Goal: Task Accomplishment & Management: Use online tool/utility

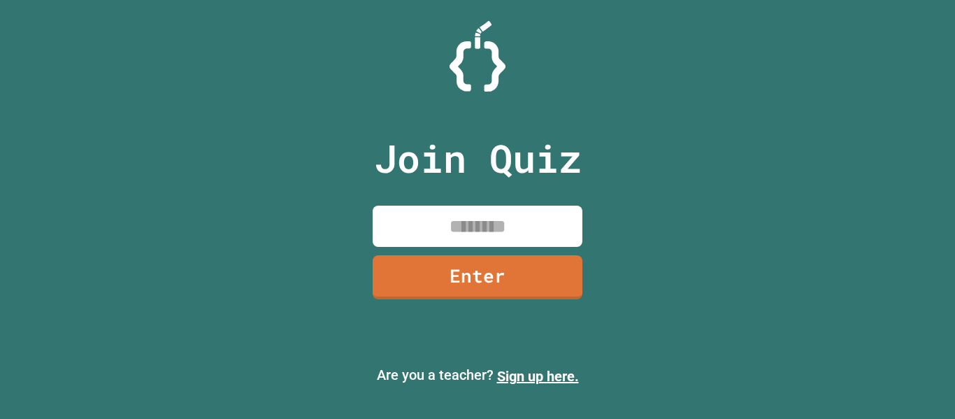
click at [482, 227] on input at bounding box center [478, 226] width 210 height 41
type input "********"
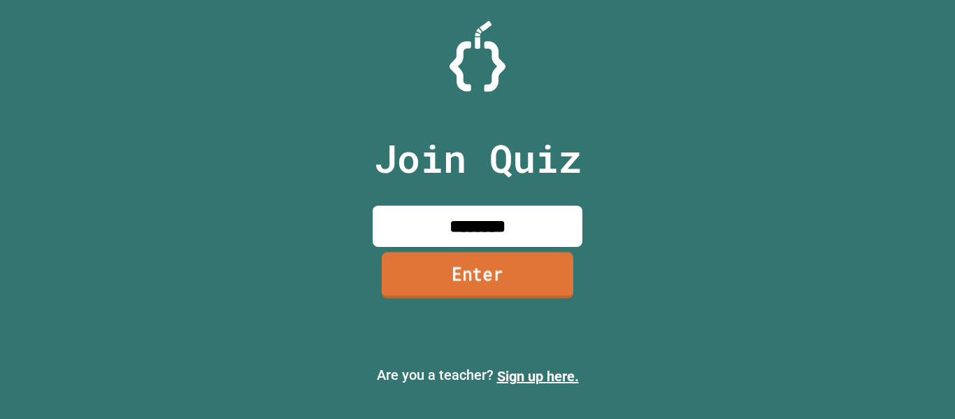
click at [502, 264] on link "Enter" at bounding box center [478, 275] width 192 height 46
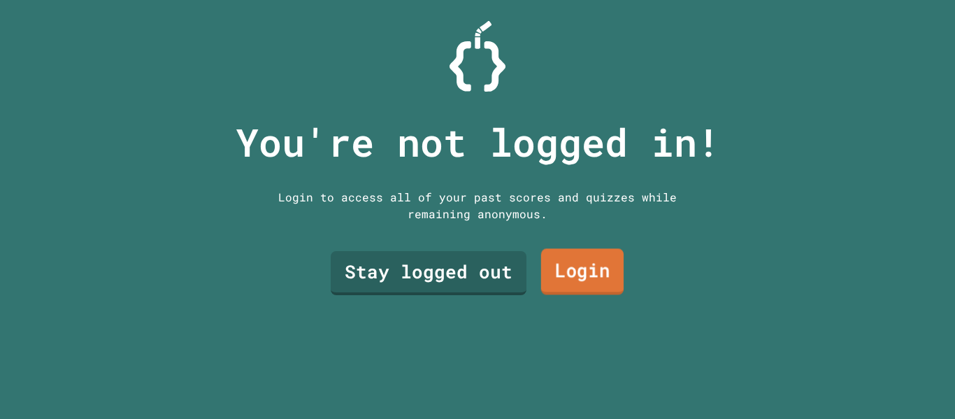
click at [571, 276] on link "Login" at bounding box center [582, 272] width 83 height 46
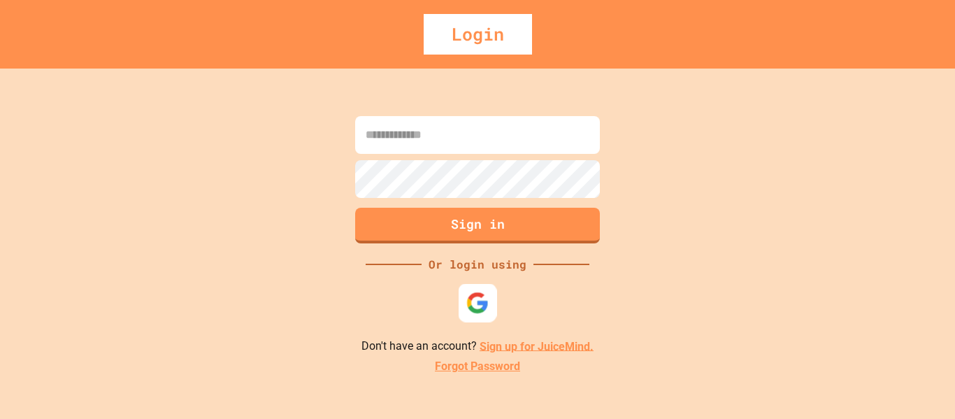
click at [469, 312] on img at bounding box center [477, 302] width 23 height 23
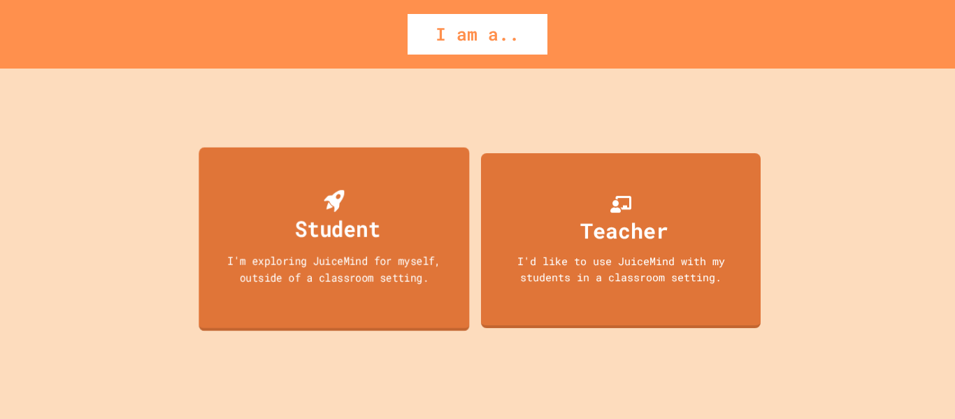
click at [358, 173] on div "Student I'm exploring JuiceMind for myself, outside of a classroom setting." at bounding box center [334, 239] width 271 height 184
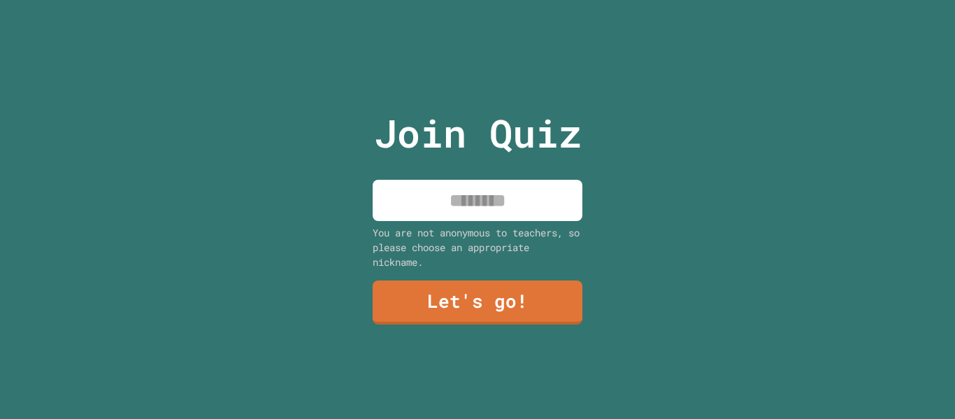
click at [421, 184] on input at bounding box center [478, 200] width 210 height 41
type input "***"
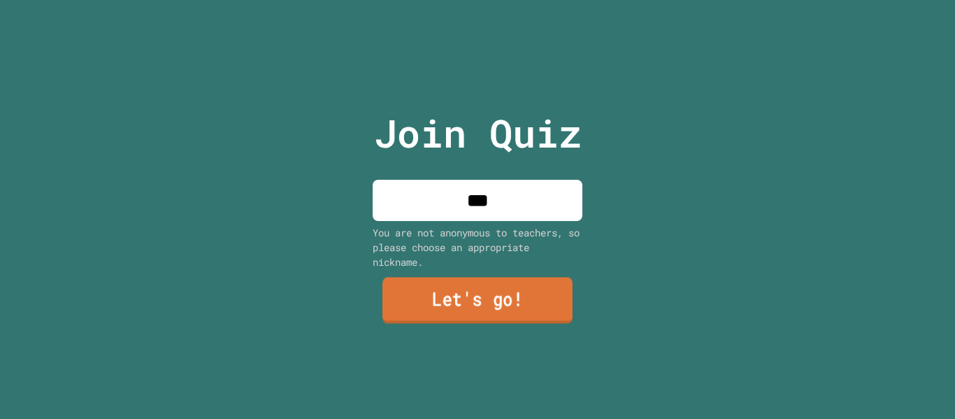
click at [404, 296] on link "Let's go!" at bounding box center [478, 301] width 190 height 46
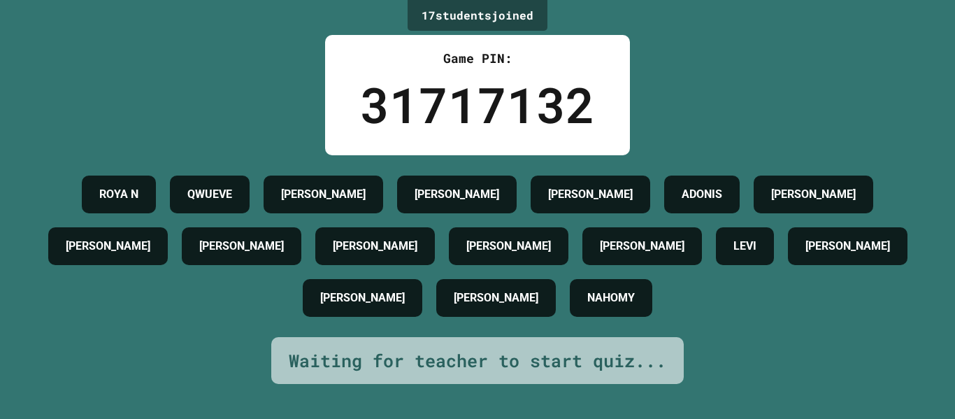
click at [620, 121] on div "Game PIN: 31717132" at bounding box center [477, 95] width 305 height 120
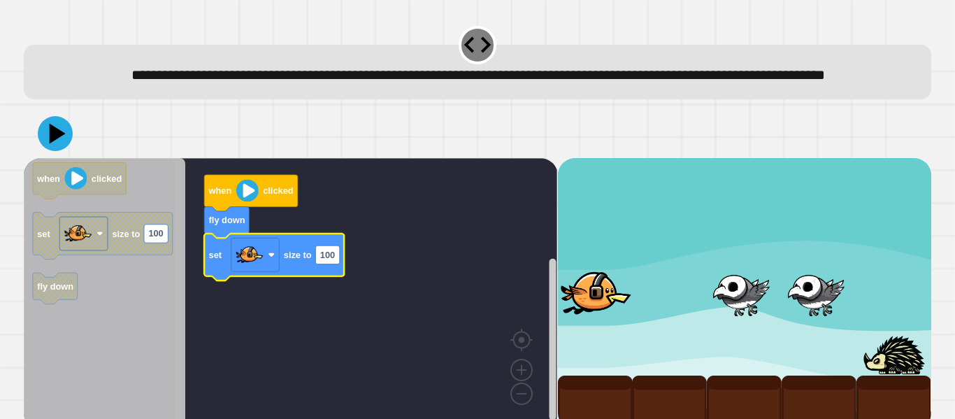
click at [174, 339] on g "Blockly Workspace" at bounding box center [178, 294] width 10 height 268
click at [169, 297] on div "when clicked fly down set size to 100 when clicked set size to 100 fly down" at bounding box center [291, 293] width 534 height 271
click at [177, 247] on rect "Blockly Workspace" at bounding box center [178, 294] width 7 height 268
click at [171, 242] on div "when clicked fly down set size to 100 when clicked set size to 100 fly down" at bounding box center [291, 293] width 534 height 271
click at [178, 253] on rect "Blockly Workspace" at bounding box center [178, 294] width 7 height 268
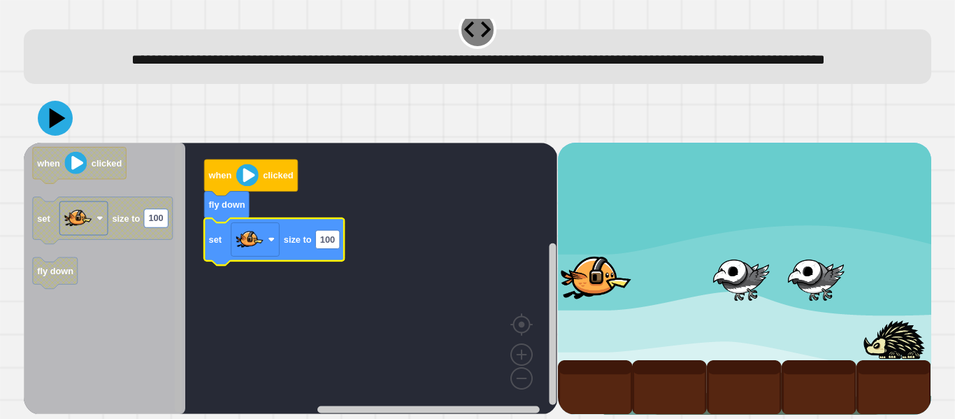
scroll to position [39, 0]
click at [173, 269] on g "Blockly Workspace" at bounding box center [178, 279] width 10 height 268
click at [173, 269] on rect "Blockly Workspace" at bounding box center [178, 279] width 10 height 268
click at [331, 236] on text "100" at bounding box center [327, 239] width 15 height 10
type input "***"
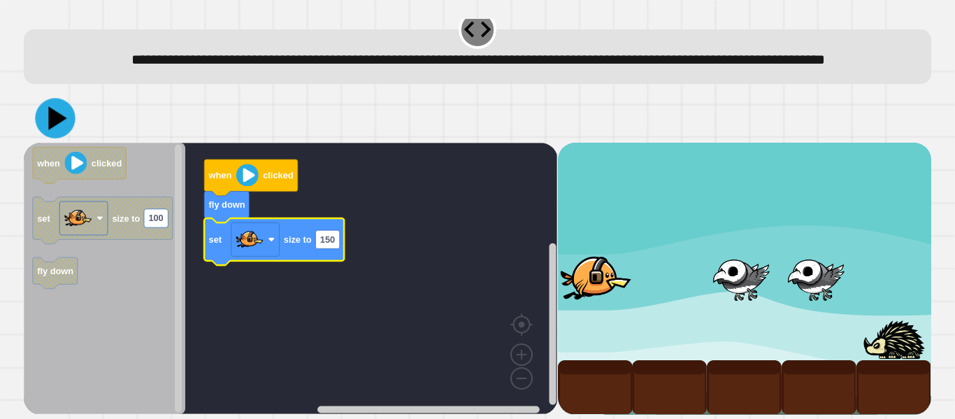
click at [34, 112] on div at bounding box center [478, 118] width 908 height 49
click at [42, 117] on icon at bounding box center [56, 119] width 36 height 36
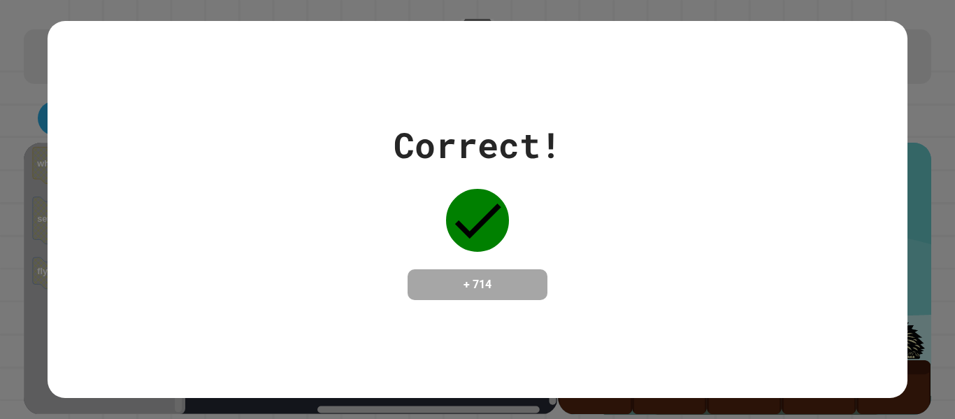
click at [285, 284] on div "Correct! + 714" at bounding box center [477, 209] width 859 height 181
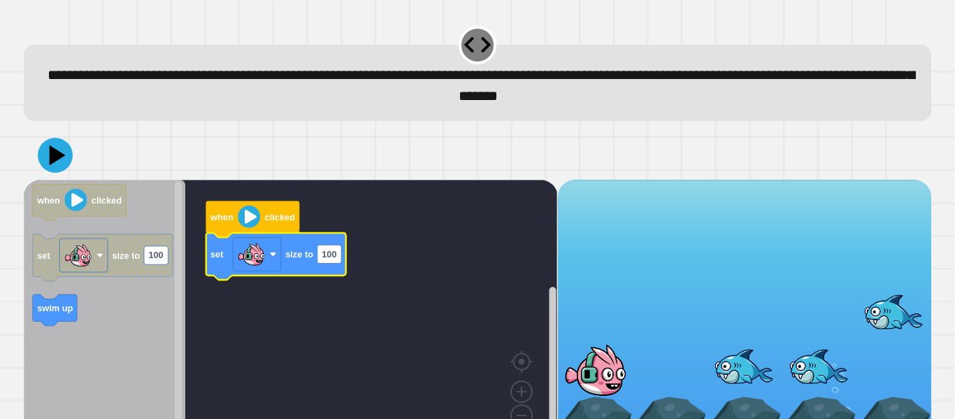
click at [313, 257] on text "size to" at bounding box center [299, 254] width 28 height 10
click at [322, 259] on text "100" at bounding box center [329, 254] width 15 height 10
type input "***"
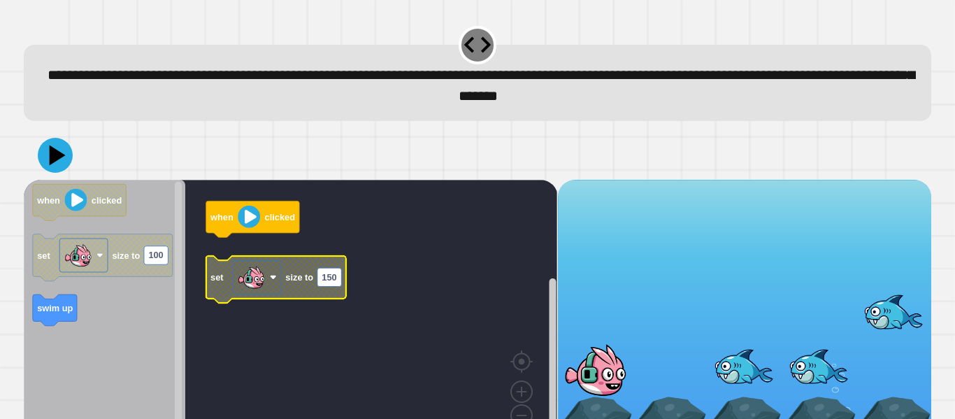
click at [36, 334] on icon "Blockly Workspace" at bounding box center [105, 315] width 162 height 271
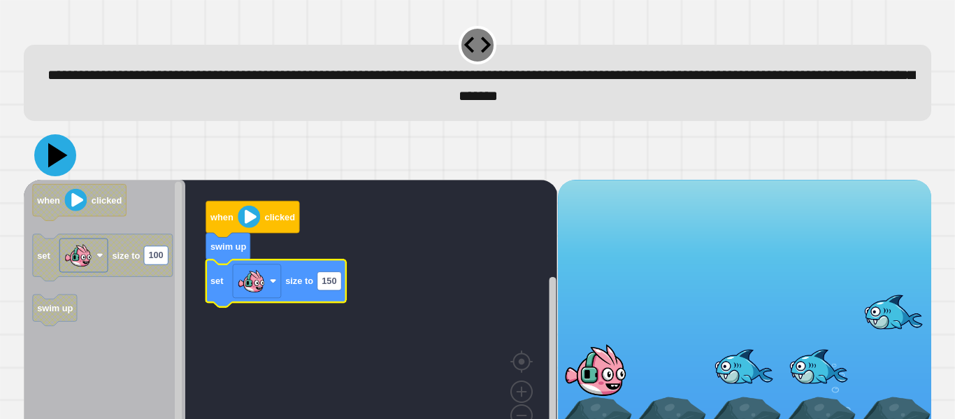
click at [60, 162] on icon at bounding box center [55, 155] width 42 height 42
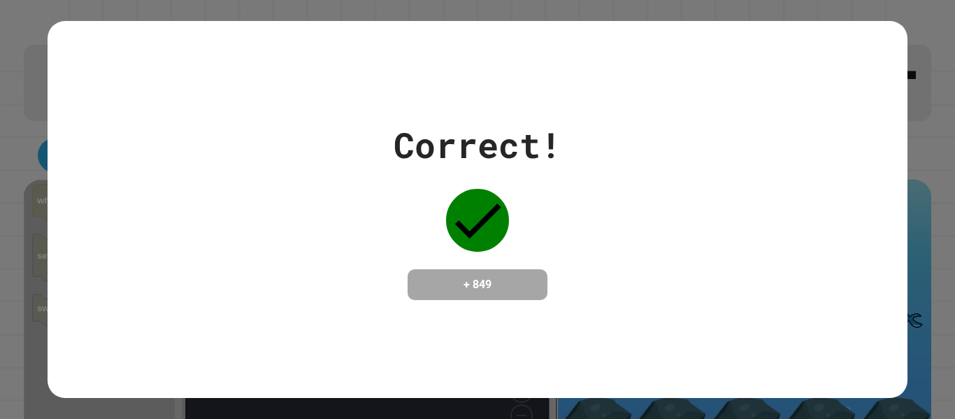
click at [621, 159] on div "Correct! + 849" at bounding box center [477, 209] width 859 height 181
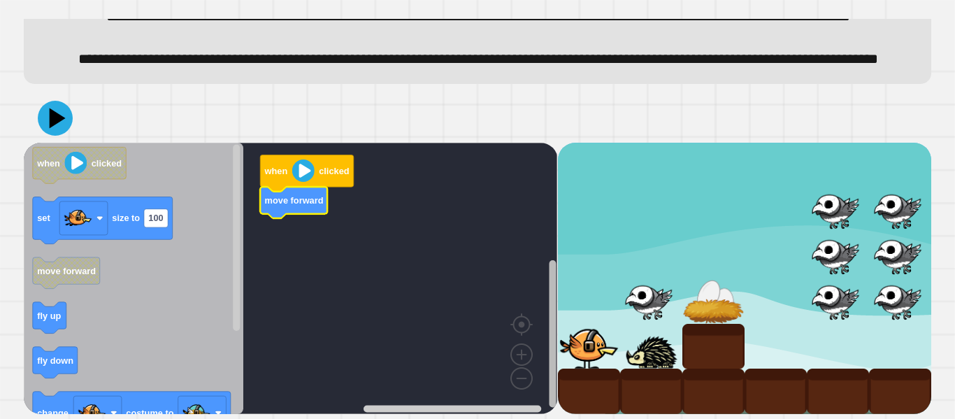
scroll to position [107, 0]
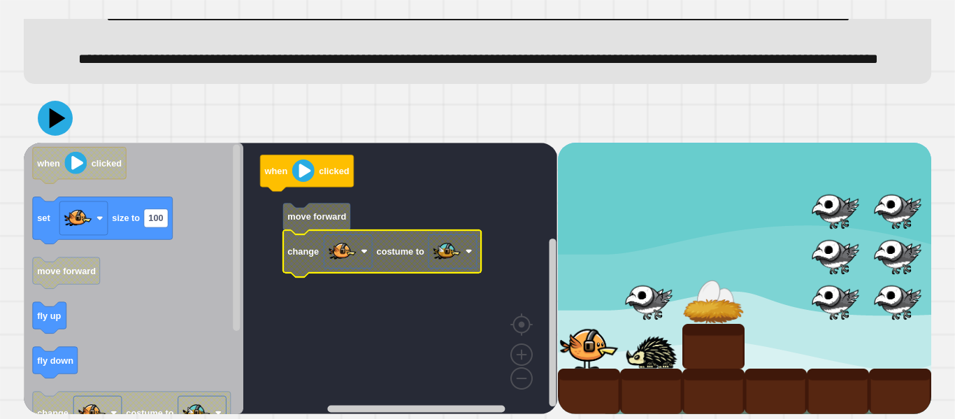
click at [401, 231] on icon "Blockly Workspace" at bounding box center [382, 253] width 198 height 47
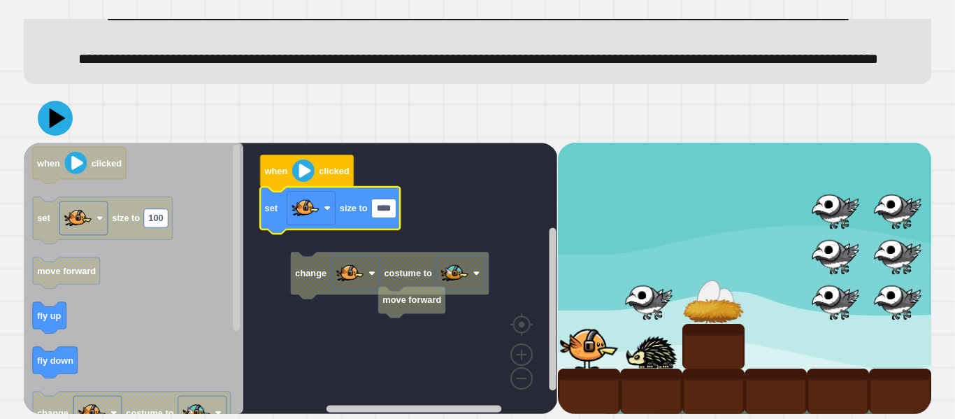
type input "***"
click at [395, 364] on rect "Blockly Workspace" at bounding box center [291, 278] width 534 height 271
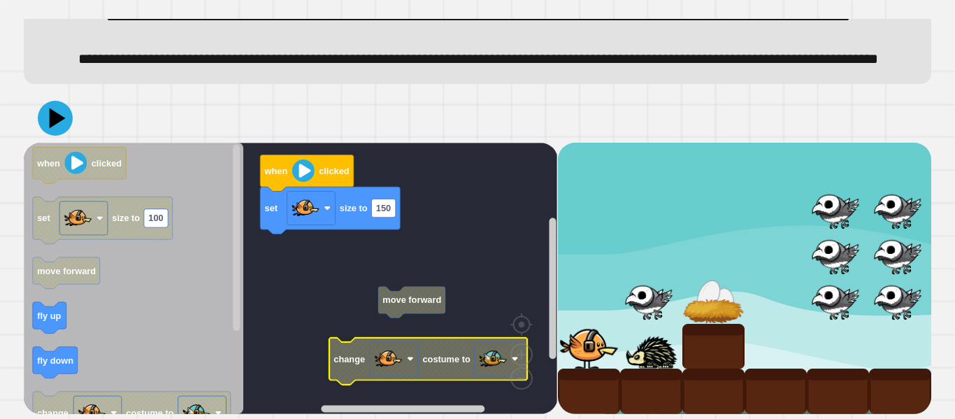
click at [59, 334] on icon "Blockly Workspace" at bounding box center [134, 278] width 220 height 271
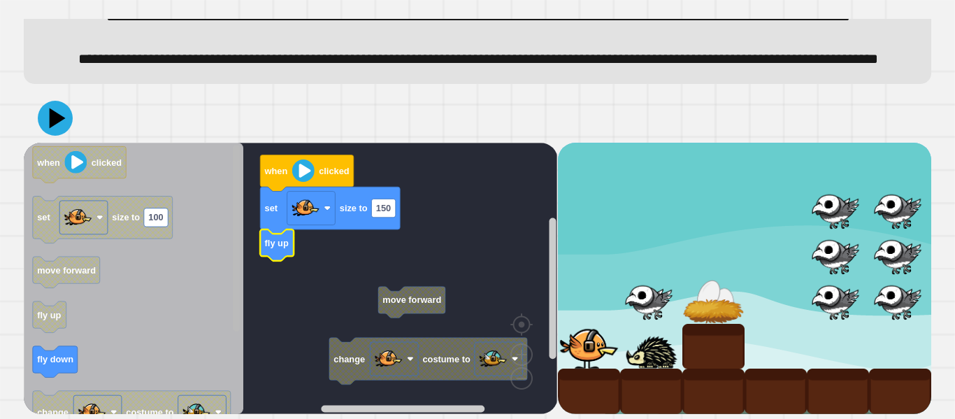
click at [237, 281] on rect "Blockly Workspace" at bounding box center [236, 238] width 7 height 187
click at [236, 308] on g "Blockly Workspace" at bounding box center [236, 278] width 10 height 268
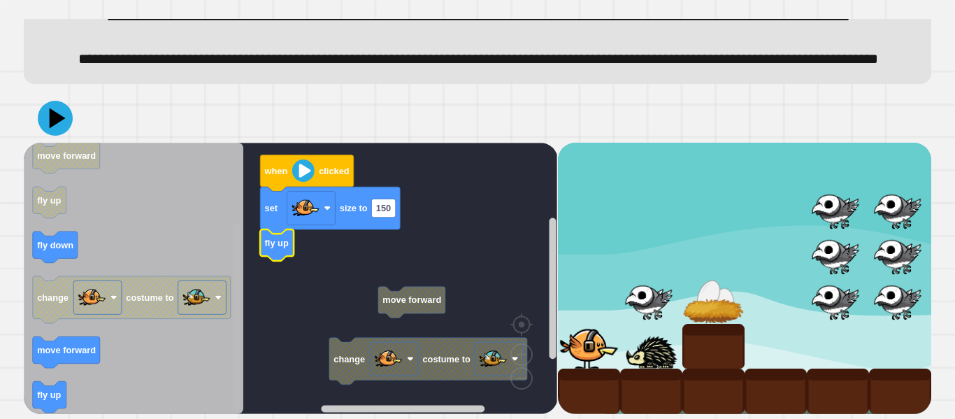
click at [227, 388] on div "move forward change costume to when clicked set size to 150 fly up when clicked…" at bounding box center [291, 278] width 534 height 271
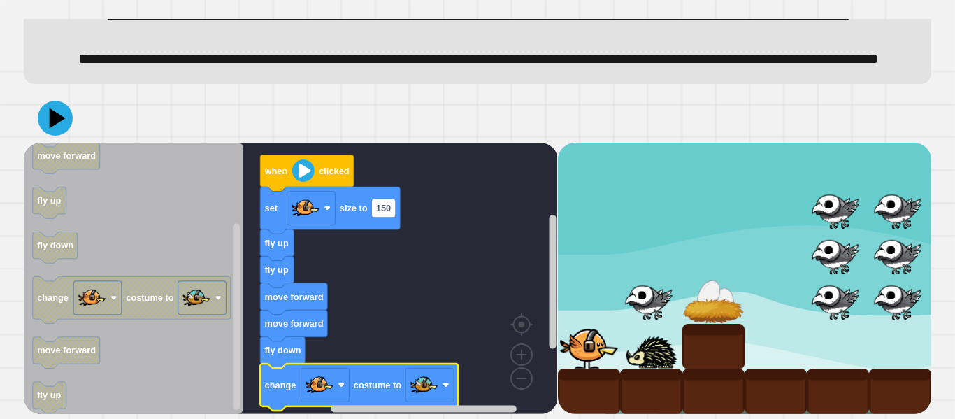
click at [36, 103] on div at bounding box center [478, 118] width 908 height 49
click at [52, 114] on icon at bounding box center [58, 118] width 20 height 24
click at [387, 212] on text "150" at bounding box center [383, 208] width 15 height 10
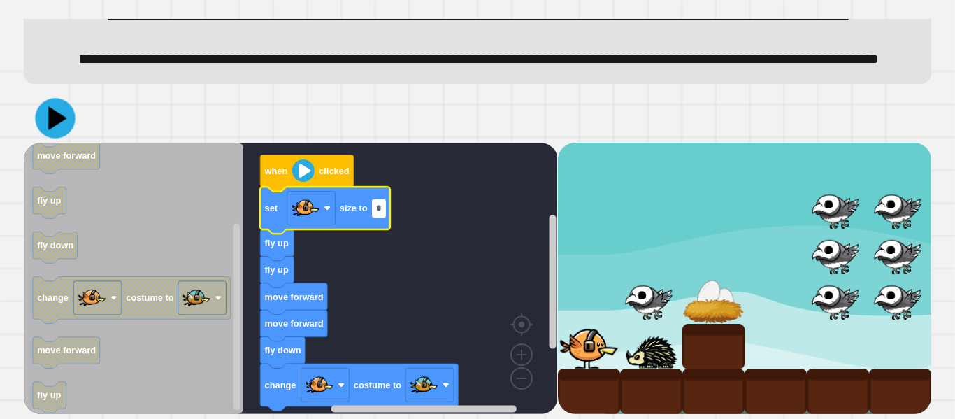
type input "*"
click at [69, 107] on icon at bounding box center [55, 118] width 40 height 40
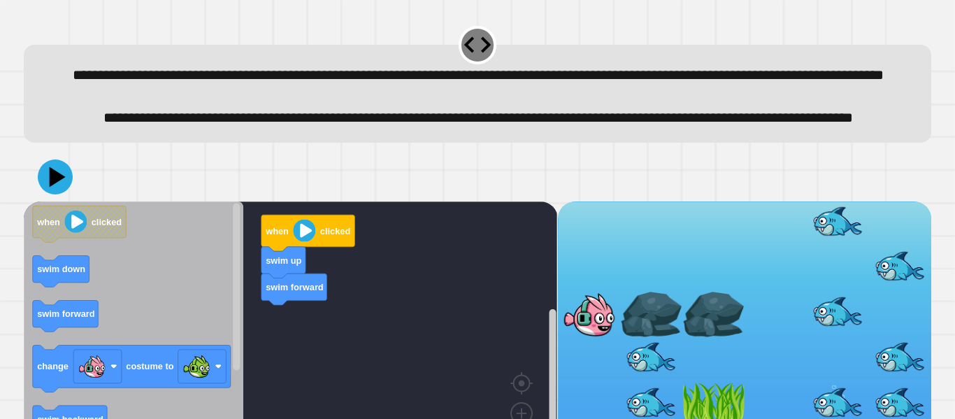
click at [408, 336] on rect "Blockly Workspace" at bounding box center [291, 336] width 534 height 271
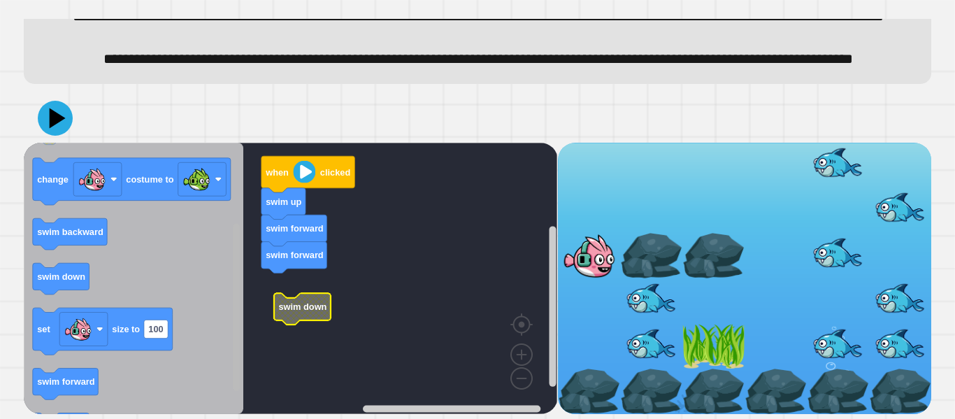
click at [234, 336] on rect "Blockly Workspace" at bounding box center [236, 306] width 7 height 167
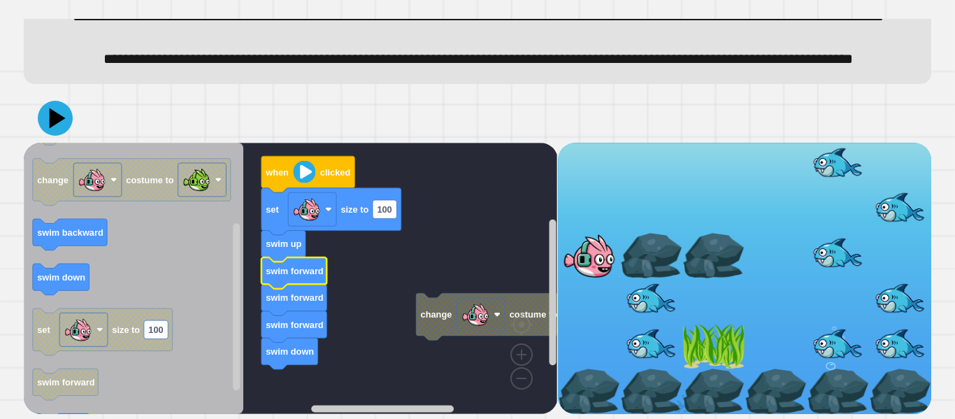
click at [312, 302] on text "swim forward" at bounding box center [295, 297] width 58 height 10
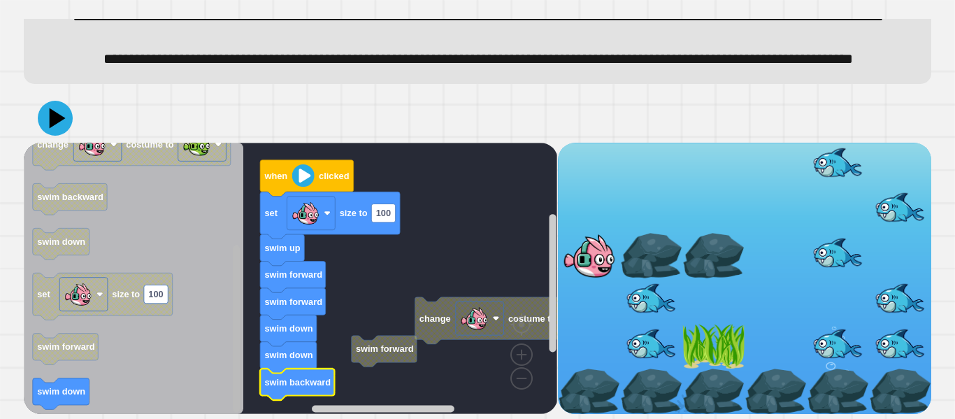
click at [238, 301] on rect "Blockly Workspace" at bounding box center [236, 328] width 7 height 167
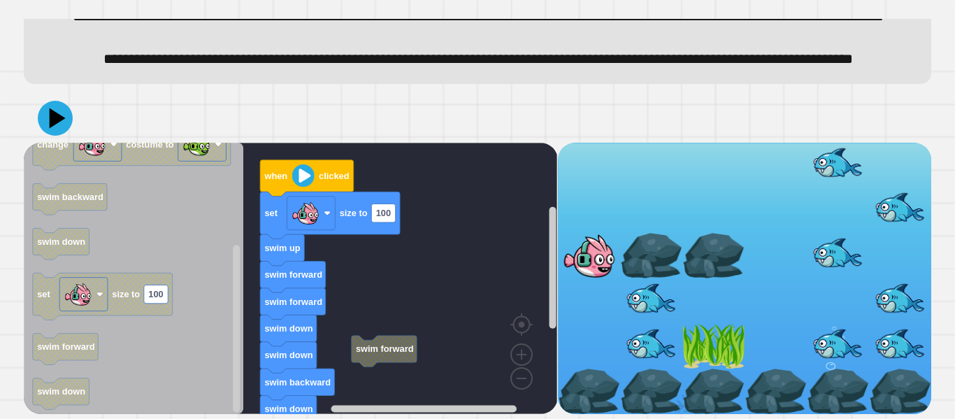
click at [59, 115] on icon at bounding box center [58, 118] width 16 height 20
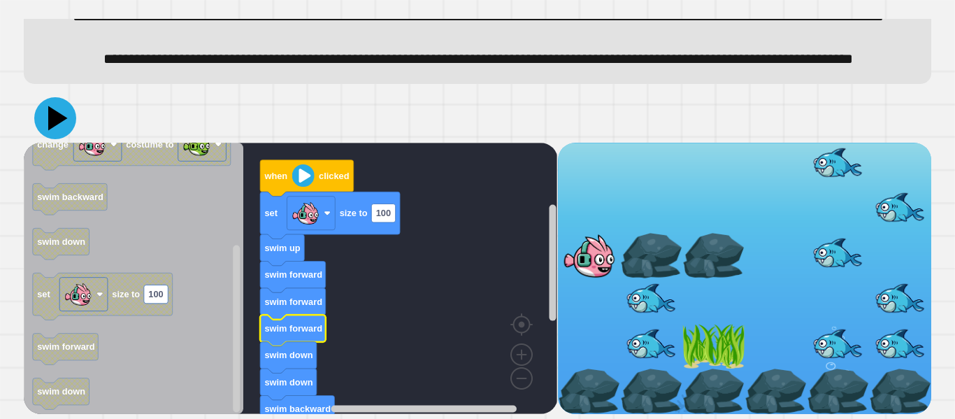
click at [66, 133] on icon at bounding box center [55, 118] width 42 height 42
click at [61, 113] on icon at bounding box center [55, 118] width 42 height 42
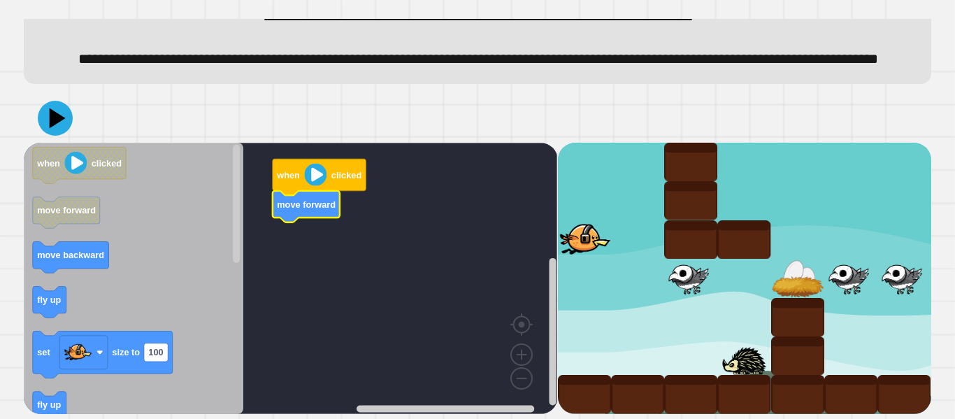
scroll to position [85, 0]
click at [239, 248] on g "Blockly Workspace" at bounding box center [236, 278] width 10 height 268
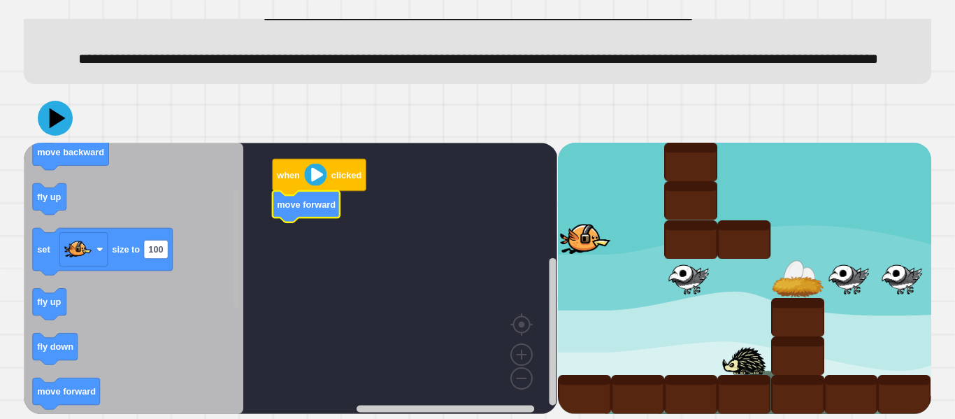
click at [233, 266] on rect "Blockly Workspace" at bounding box center [236, 249] width 7 height 118
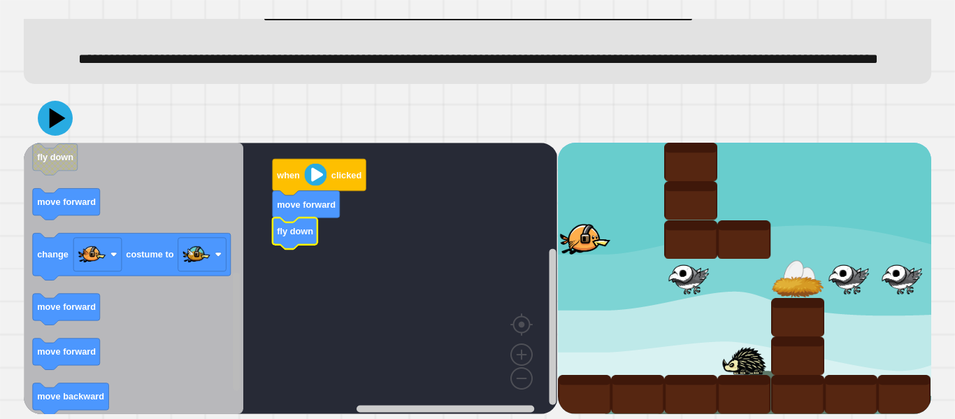
click at [217, 376] on div "when clicked move forward fly down when clicked move forward move backward fly …" at bounding box center [291, 278] width 534 height 271
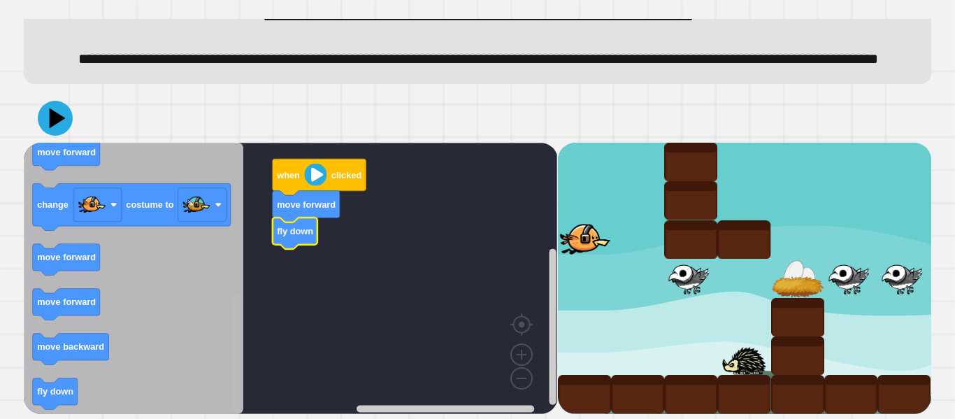
click at [229, 418] on html "**********" at bounding box center [477, 209] width 955 height 419
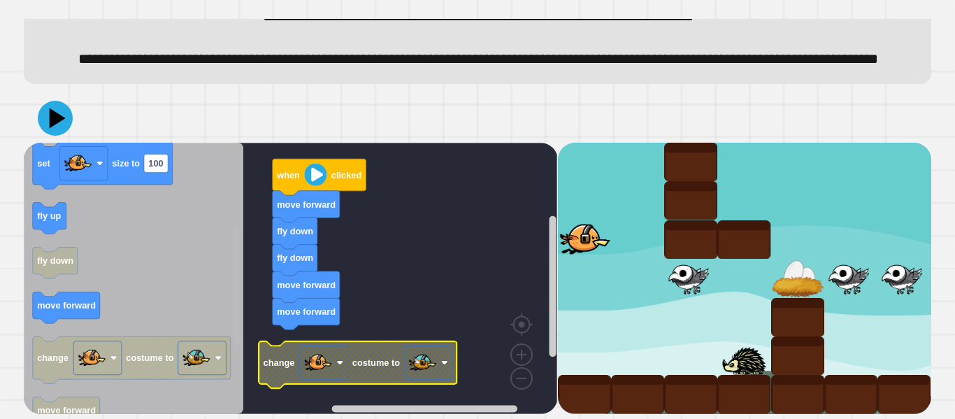
click at [245, 237] on div "when clicked move forward fly down fly down move forward move forward change co…" at bounding box center [291, 278] width 534 height 271
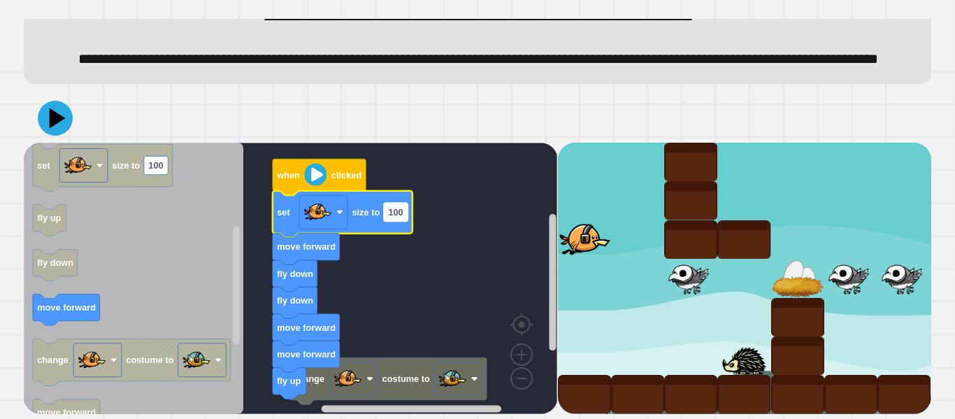
click at [404, 211] on rect "Blockly Workspace" at bounding box center [396, 212] width 24 height 18
type input "*"
click at [500, 335] on rect "Blockly Workspace" at bounding box center [291, 278] width 534 height 271
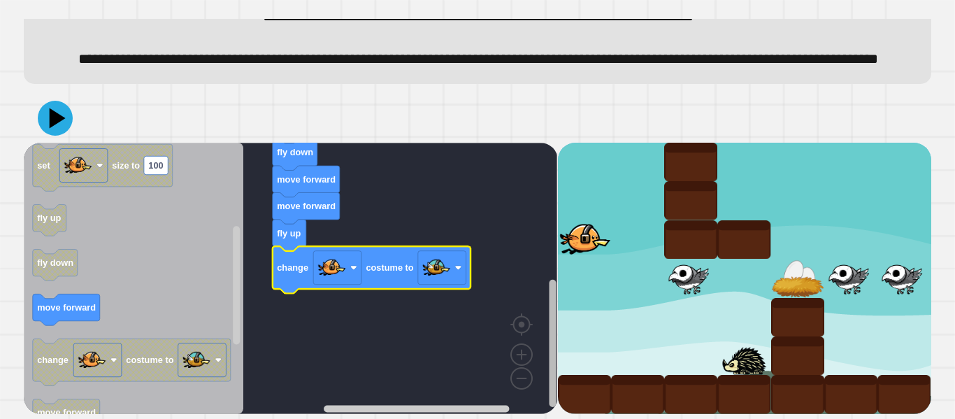
click at [552, 302] on rect "Blockly Workspace" at bounding box center [552, 343] width 7 height 127
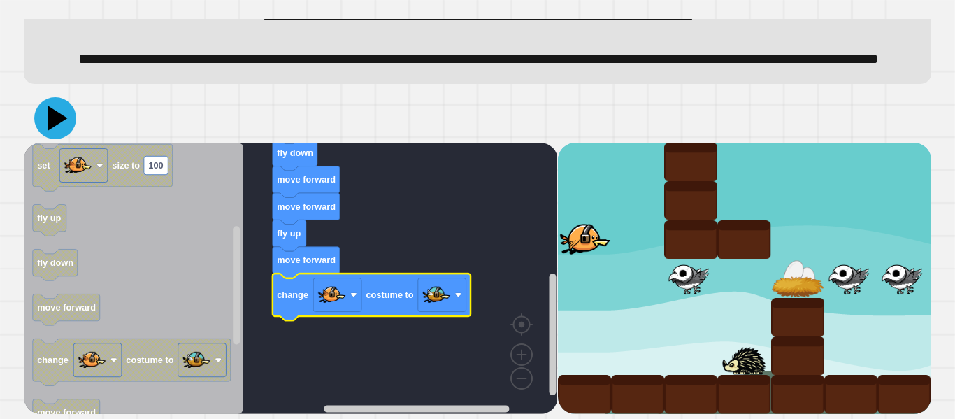
click at [54, 129] on icon at bounding box center [55, 118] width 42 height 42
